Goal: Find specific page/section: Find specific page/section

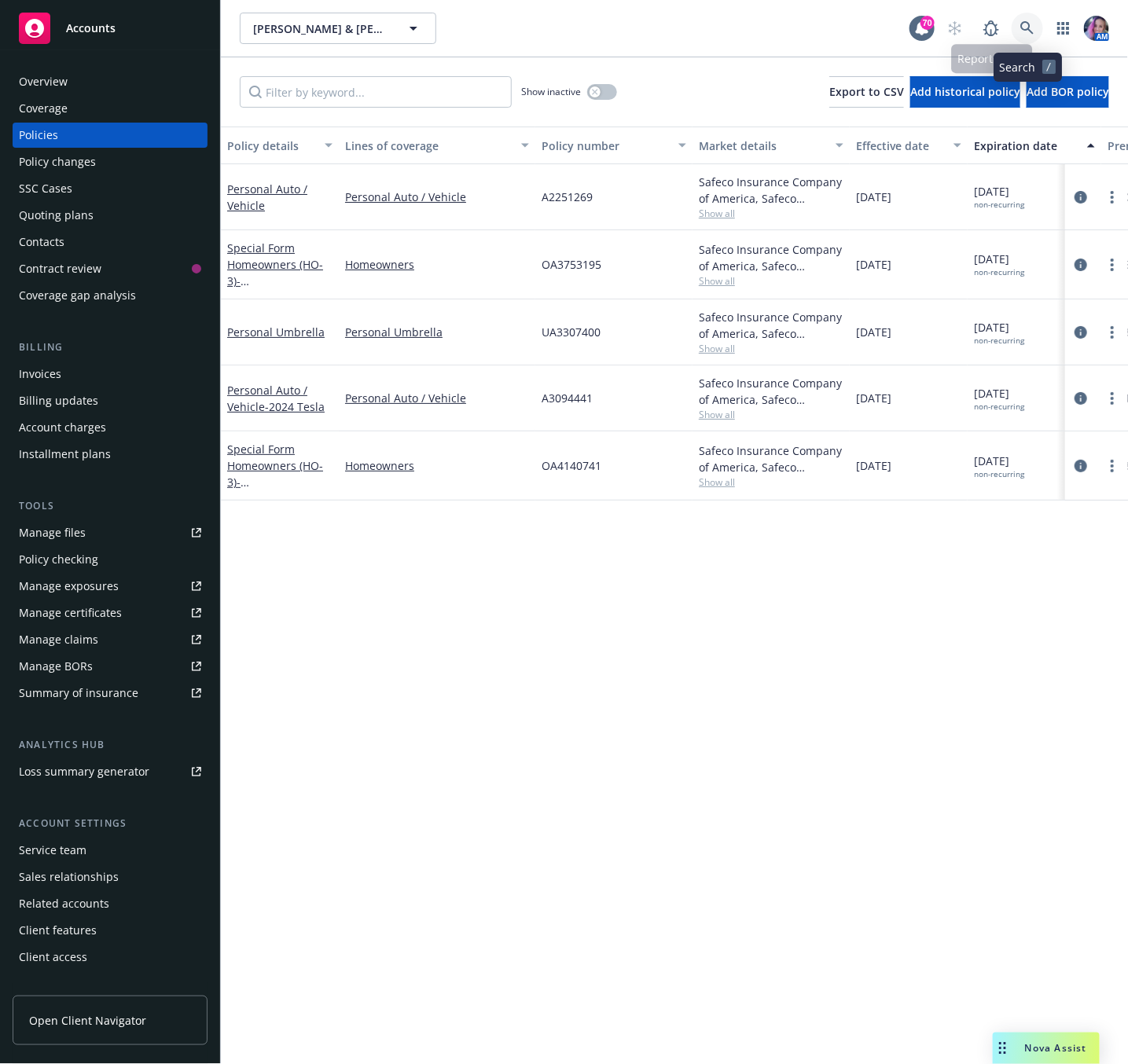
click at [1033, 27] on icon at bounding box center [1027, 28] width 14 height 14
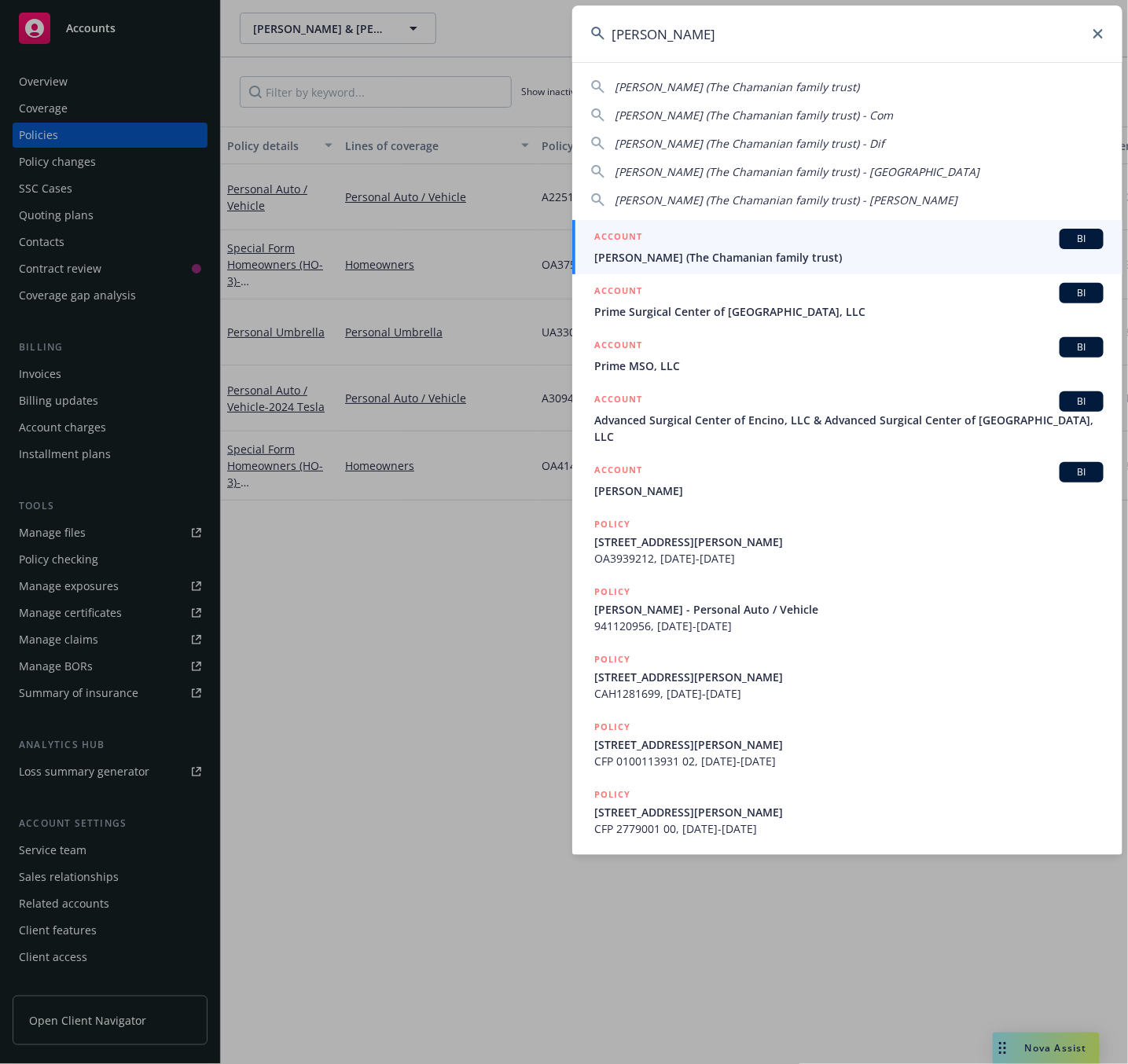
type input "[PERSON_NAME]"
click at [698, 243] on div "ACCOUNT BI" at bounding box center [849, 239] width 510 height 20
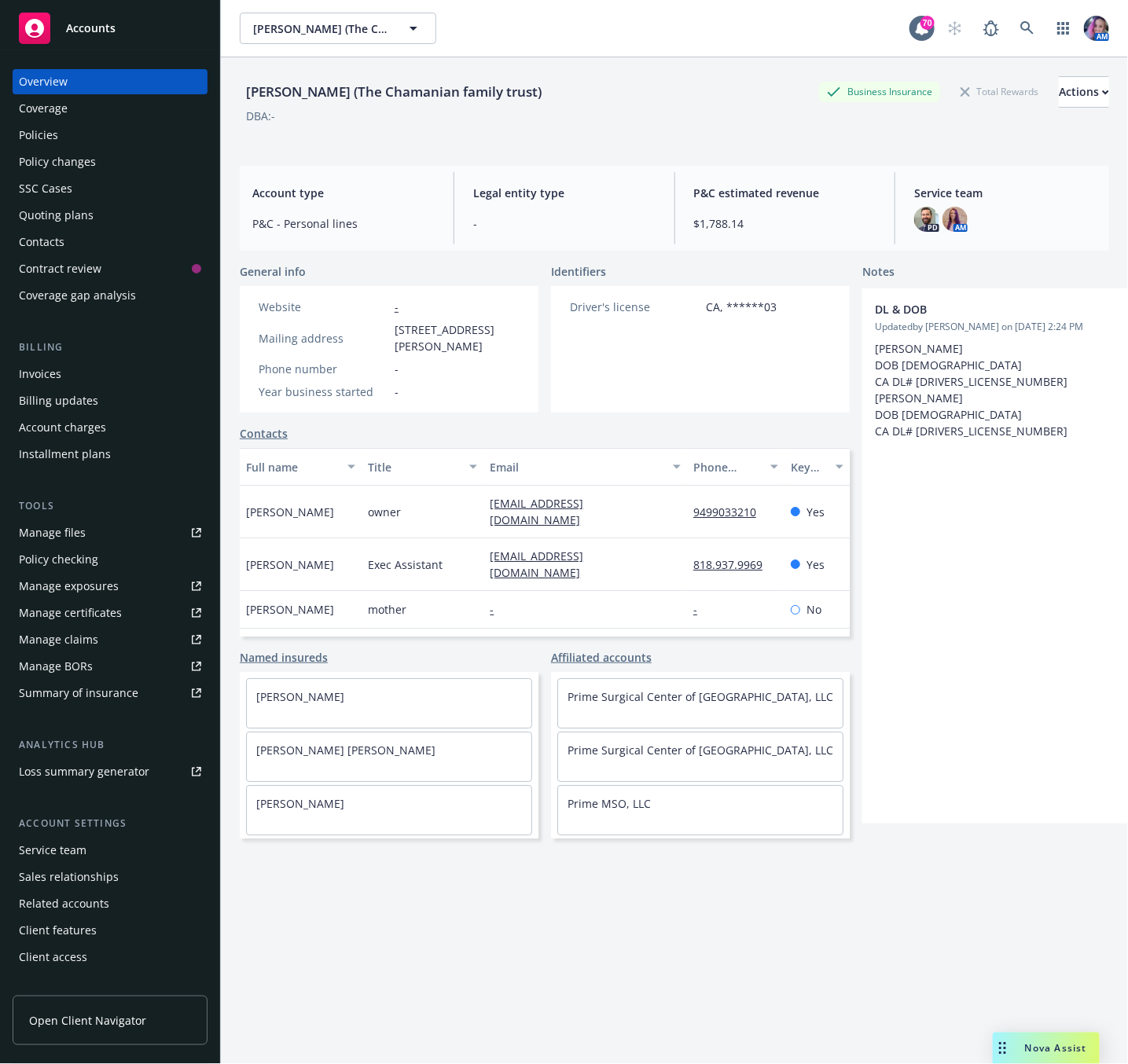
click at [63, 132] on div "Policies" at bounding box center [110, 135] width 182 height 25
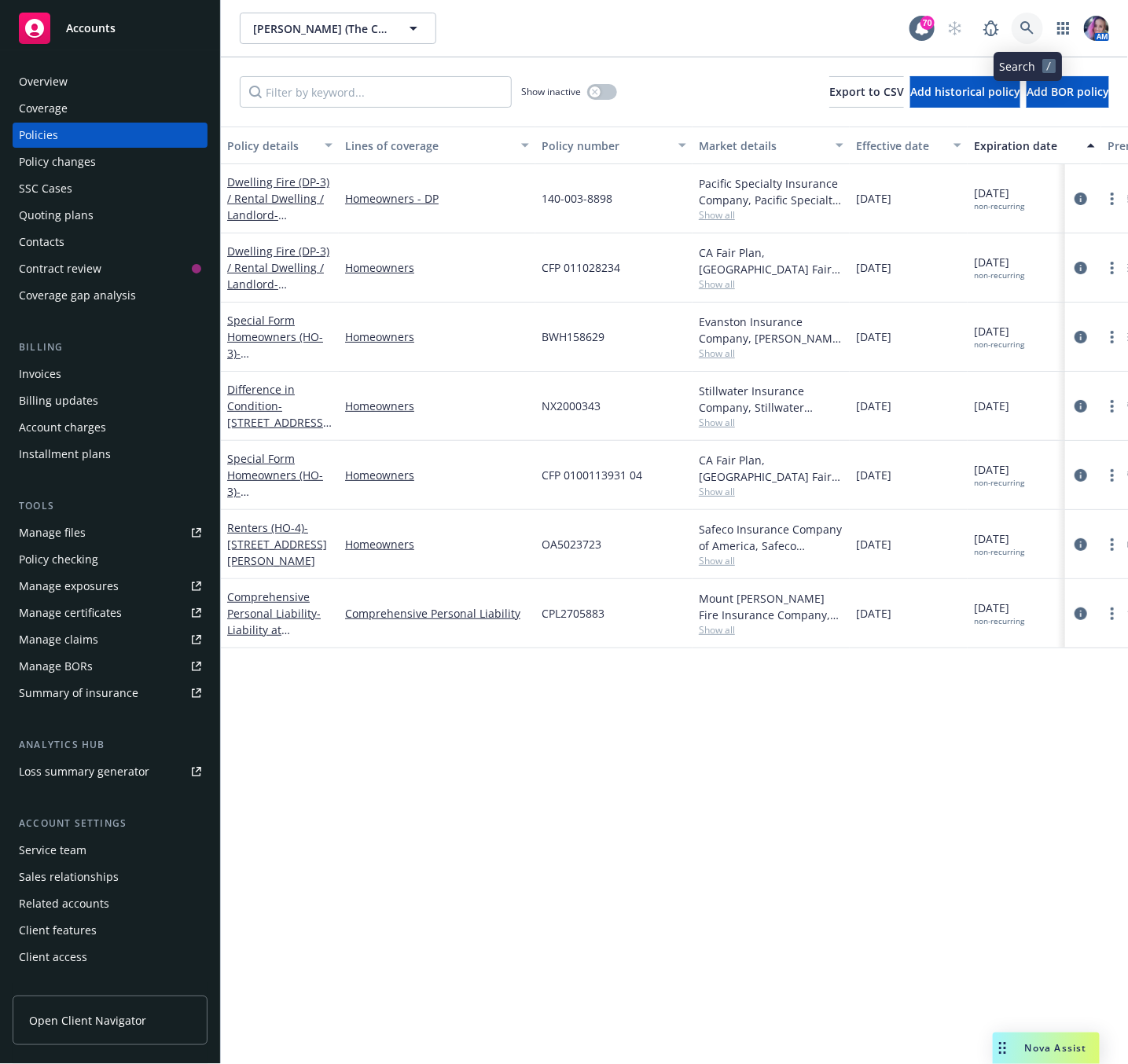
click at [1034, 33] on icon at bounding box center [1027, 28] width 14 height 14
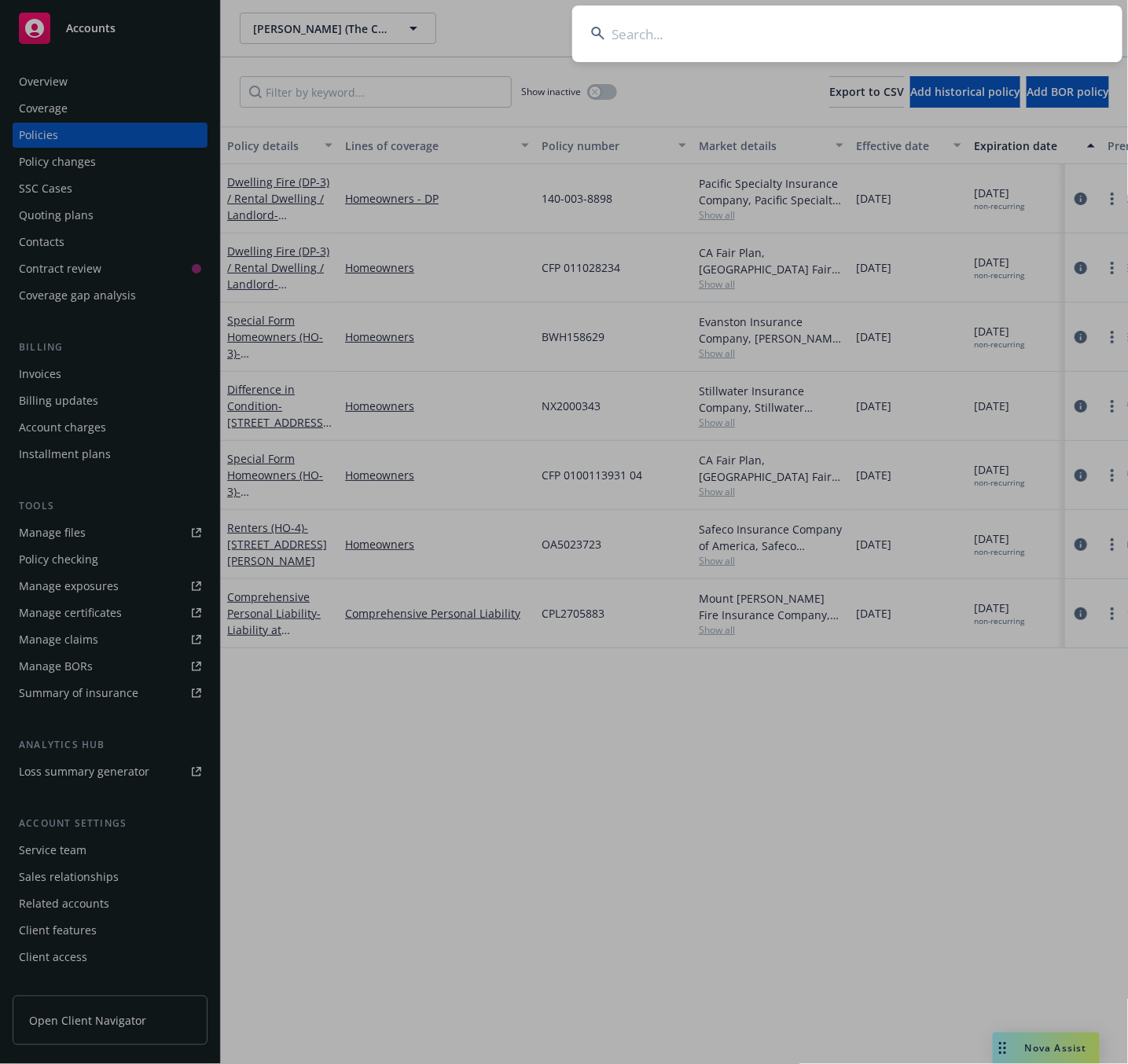
type input "c"
click at [639, 38] on input at bounding box center [847, 34] width 550 height 57
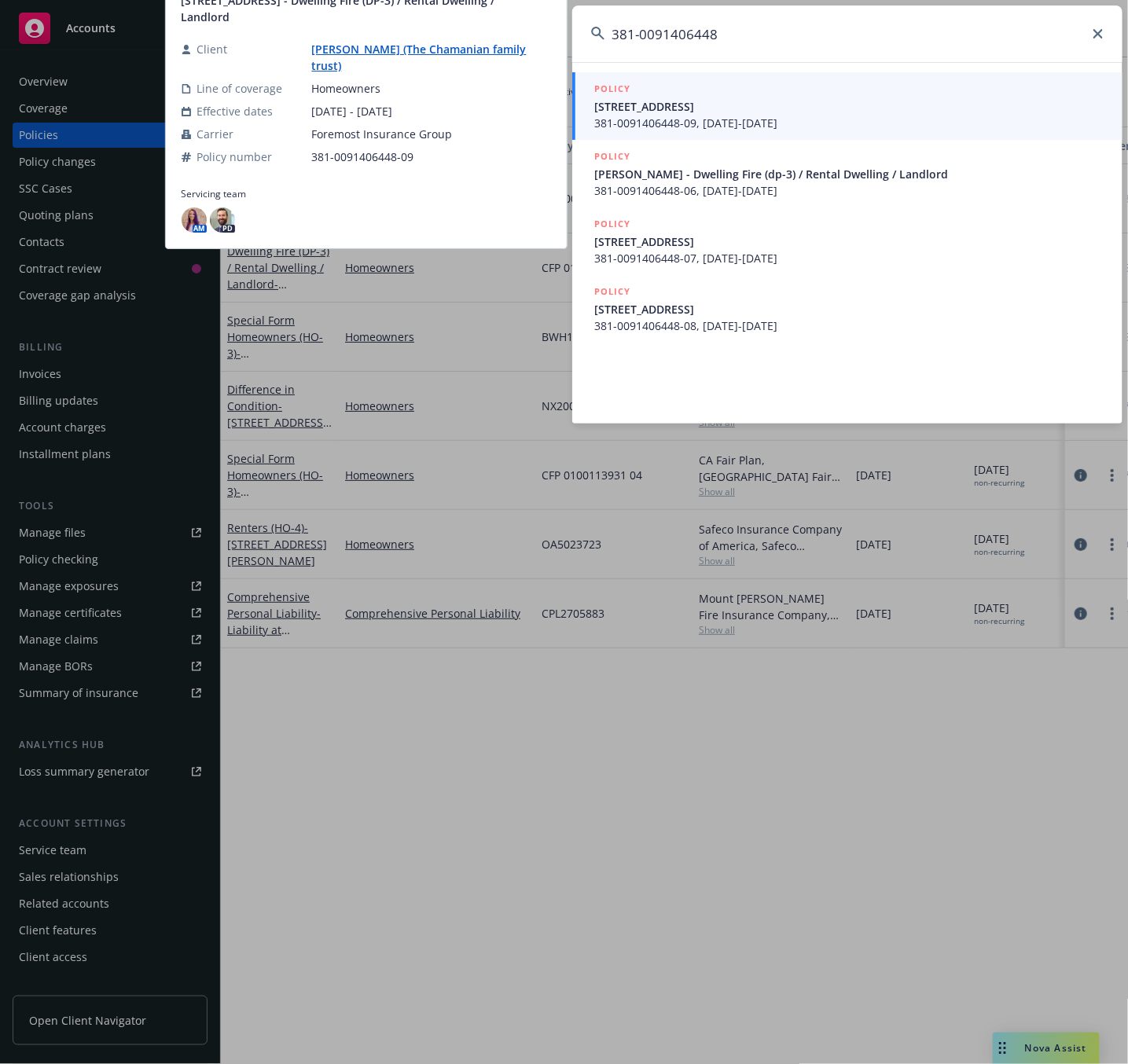
type input "381-0091406448"
click at [660, 98] on span "[STREET_ADDRESS]" at bounding box center [849, 106] width 510 height 17
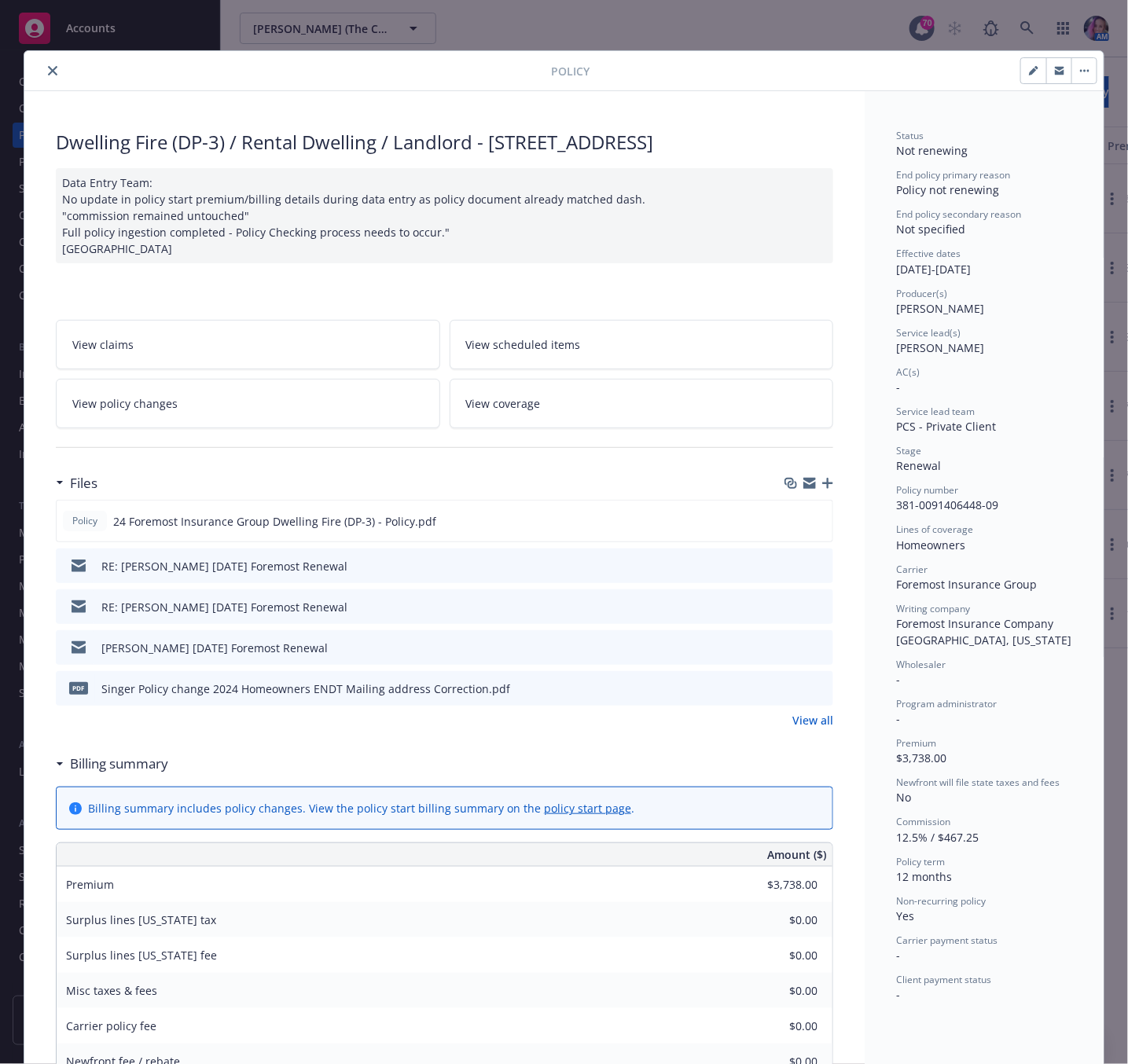
click at [48, 74] on icon "close" at bounding box center [52, 70] width 9 height 9
